Goal: Navigation & Orientation: Find specific page/section

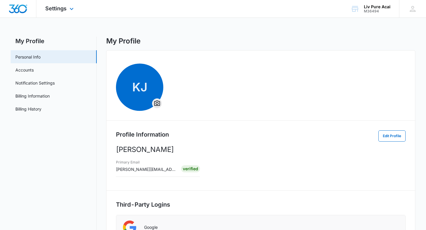
click at [62, 14] on div "Settings Apps Reputation Websites Forms CRM Email Social Shop Payments POS Cont…" at bounding box center [60, 8] width 48 height 17
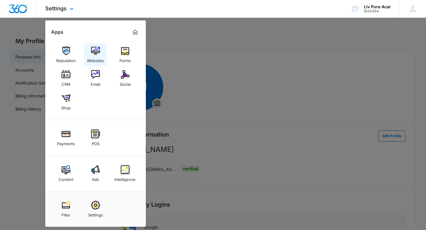
click at [93, 52] on img at bounding box center [95, 50] width 9 height 9
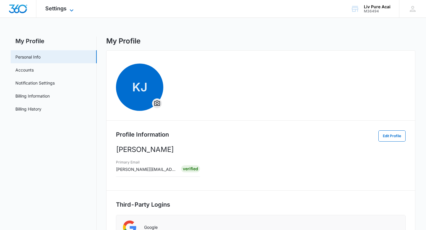
click at [64, 9] on span "Settings" at bounding box center [55, 8] width 21 height 6
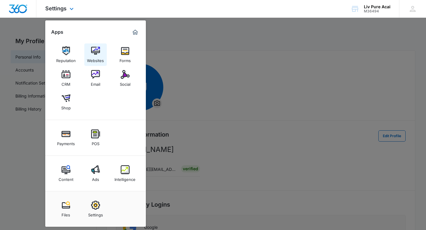
click at [100, 54] on link "Websites" at bounding box center [95, 55] width 22 height 22
